Goal: Check status

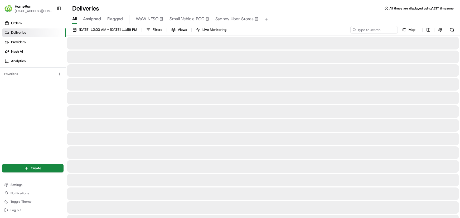
click at [383, 30] on input at bounding box center [374, 29] width 47 height 7
type input "265187673"
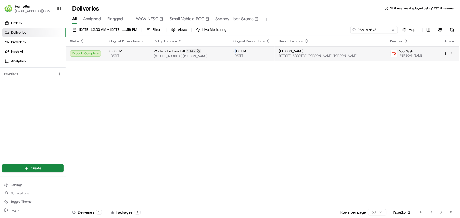
click at [271, 51] on span "5:00 PM" at bounding box center [252, 51] width 37 height 4
click at [271, 54] on span "17/08/2025" at bounding box center [252, 56] width 37 height 4
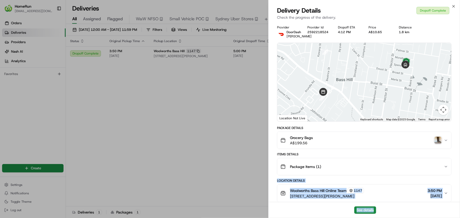
scroll to position [187, 0]
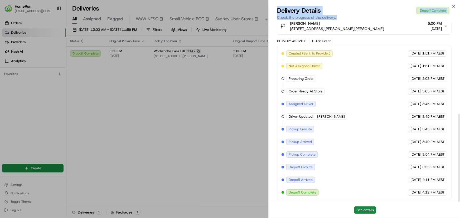
drag, startPoint x: 419, startPoint y: 169, endPoint x: 438, endPoint y: 230, distance: 63.3
click at [438, 218] on html "HomeRun plenati@woolworths.com.au Toggle Sidebar Orders Deliveries Providers Na…" at bounding box center [230, 109] width 460 height 218
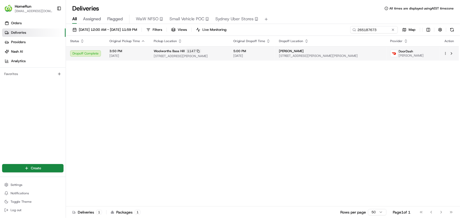
click at [350, 52] on div "Eli Baraket" at bounding box center [330, 51] width 103 height 4
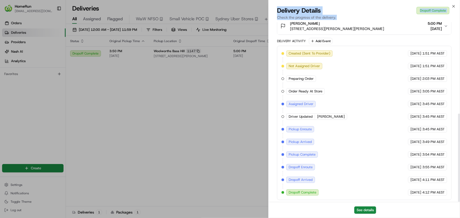
drag, startPoint x: 426, startPoint y: 187, endPoint x: 431, endPoint y: 230, distance: 42.6
click at [431, 218] on html "HomeRun plenati@woolworths.com.au Toggle Sidebar Orders Deliveries Providers Na…" at bounding box center [230, 109] width 460 height 218
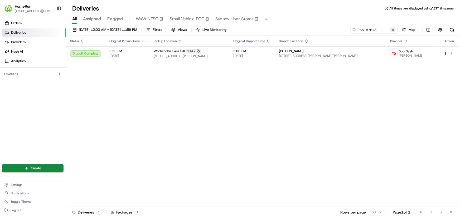
click at [394, 30] on button at bounding box center [393, 29] width 5 height 5
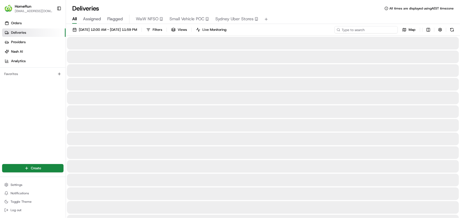
click at [385, 28] on input at bounding box center [366, 29] width 63 height 7
paste input "265345239"
type input "265345239"
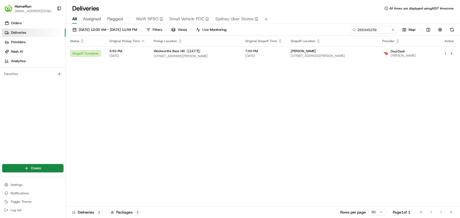
click at [434, 125] on div "Status Original Pickup Time Pickup Location Original Dropoff Time Dropoff Locat…" at bounding box center [262, 121] width 393 height 171
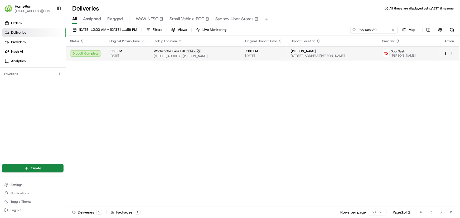
click at [225, 58] on td "Woolworths Bass Hill 1147 753 Hume Highway, Bass Hill Plaza, Bass Hill, NSW 219…" at bounding box center [196, 53] width 92 height 14
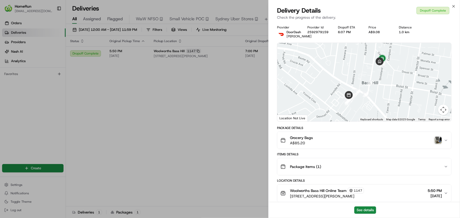
drag, startPoint x: 396, startPoint y: 160, endPoint x: 399, endPoint y: 177, distance: 17.0
click at [403, 218] on html "HomeRun plenati@woolworths.com.au Toggle Sidebar Orders Deliveries Providers Na…" at bounding box center [230, 109] width 460 height 218
drag, startPoint x: 399, startPoint y: 161, endPoint x: 407, endPoint y: 227, distance: 66.2
click at [407, 218] on html "HomeRun plenati@woolworths.com.au Toggle Sidebar Orders Deliveries Providers Na…" at bounding box center [230, 109] width 460 height 218
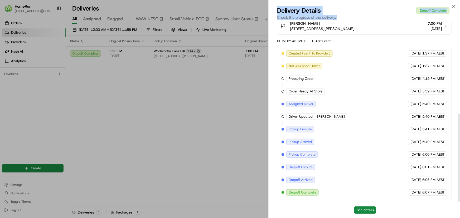
drag, startPoint x: 415, startPoint y: 191, endPoint x: 416, endPoint y: 227, distance: 35.9
click at [416, 218] on html "HomeRun plenati@woolworths.com.au Toggle Sidebar Orders Deliveries Providers Na…" at bounding box center [230, 109] width 460 height 218
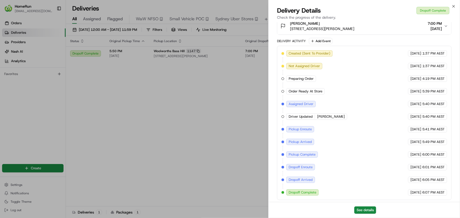
drag, startPoint x: 231, startPoint y: 116, endPoint x: 256, endPoint y: 111, distance: 25.6
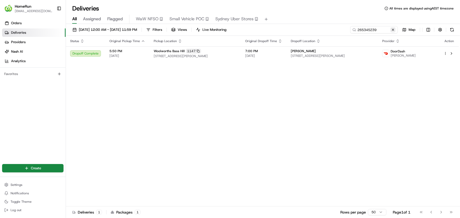
click at [392, 31] on button at bounding box center [393, 29] width 5 height 5
click at [387, 31] on input at bounding box center [366, 29] width 63 height 7
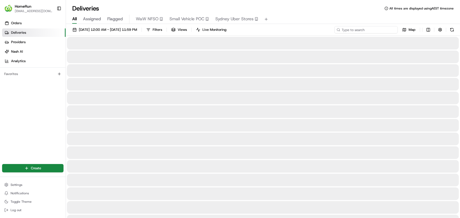
paste input "264743253"
type input "264743253"
click at [363, 30] on input "264743253" at bounding box center [366, 29] width 63 height 7
click at [368, 30] on input "264743253" at bounding box center [366, 29] width 63 height 7
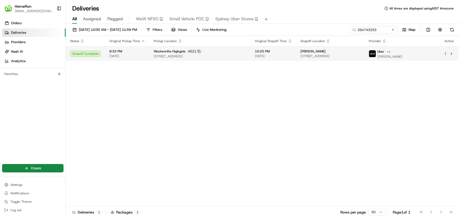
click at [312, 58] on td "Joshua Calderon 196 Oxford St, U 125, Leederville, WA 6007, AU" at bounding box center [331, 53] width 68 height 15
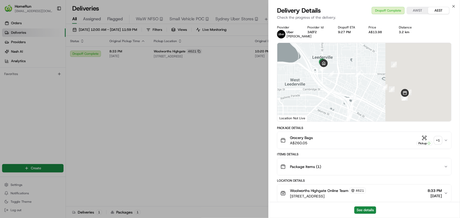
click at [438, 144] on div "+ 1" at bounding box center [438, 140] width 7 height 7
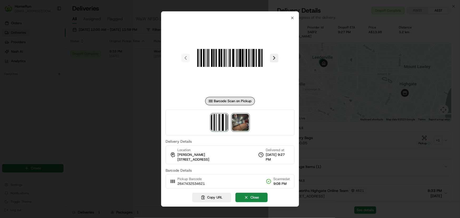
click at [243, 124] on img at bounding box center [240, 122] width 17 height 17
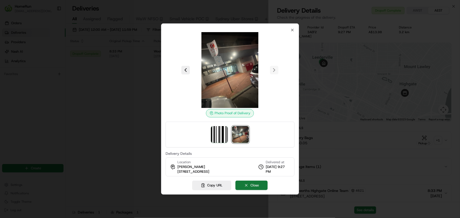
click at [254, 187] on button "Close" at bounding box center [252, 185] width 32 height 9
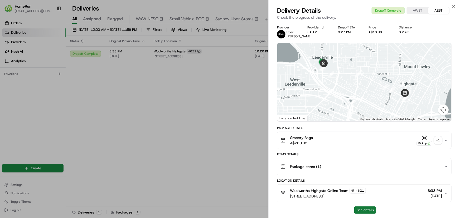
click at [370, 208] on button "See details" at bounding box center [366, 210] width 22 height 7
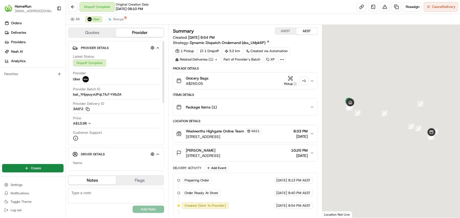
click at [213, 58] on div "Related Deliveries (1)" at bounding box center [196, 59] width 47 height 7
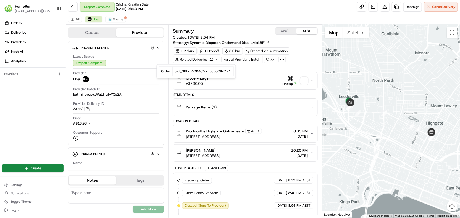
click at [214, 59] on div "Related Deliveries (1)" at bounding box center [196, 59] width 47 height 7
